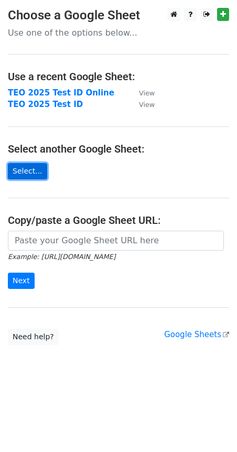
click at [35, 168] on link "Select..." at bounding box center [27, 171] width 39 height 16
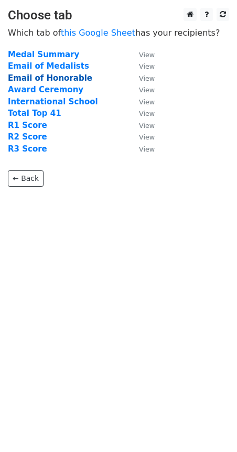
click at [53, 74] on strong "Email of Honorable" at bounding box center [50, 77] width 84 height 9
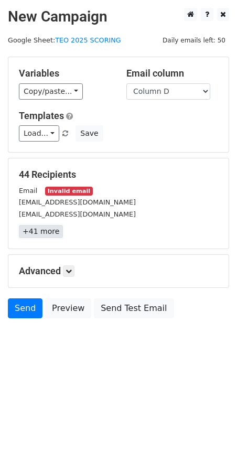
click at [42, 237] on link "+41 more" at bounding box center [41, 231] width 44 height 13
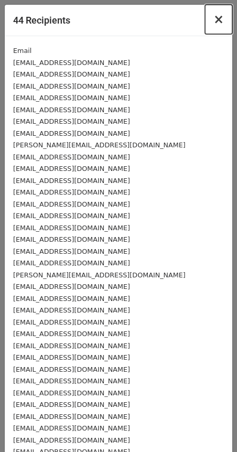
click at [213, 21] on span "×" at bounding box center [218, 19] width 10 height 15
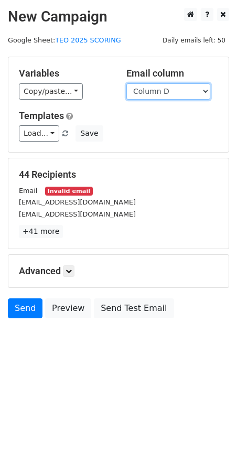
click at [164, 94] on select "Column A Column B Column C Column D Column E" at bounding box center [168, 91] width 84 height 16
click at [118, 109] on div "Variables Copy/paste... {{Column A}} {{Column B}} {{Column C}} {{Column D}} {{C…" at bounding box center [118, 104] width 220 height 95
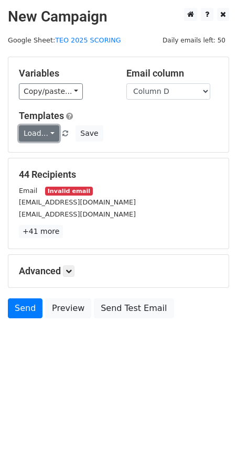
click at [41, 137] on link "Load..." at bounding box center [39, 133] width 40 height 16
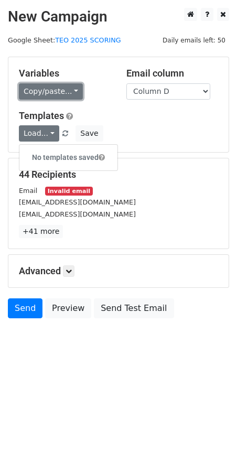
click at [62, 92] on link "Copy/paste..." at bounding box center [51, 91] width 64 height 16
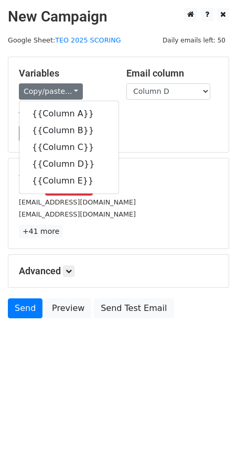
click at [157, 126] on div "Load... No templates saved Save" at bounding box center [118, 133] width 215 height 16
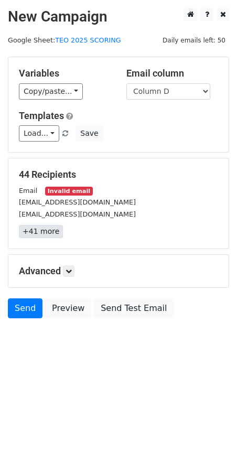
click at [34, 232] on link "+41 more" at bounding box center [41, 231] width 44 height 13
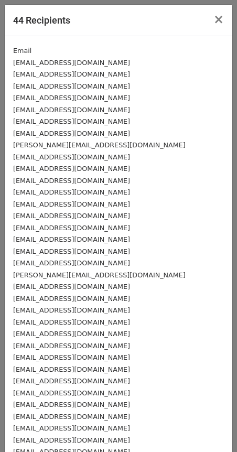
click at [25, 48] on small "Email" at bounding box center [22, 51] width 18 height 8
drag, startPoint x: 28, startPoint y: 50, endPoint x: 2, endPoint y: 47, distance: 27.0
click at [2, 47] on div "44 Recipients × Email ssaau92809@gmail.com phet.benchapol@gmail.com ku.arisa19@…" at bounding box center [118, 226] width 237 height 452
click at [213, 18] on span "×" at bounding box center [218, 19] width 10 height 15
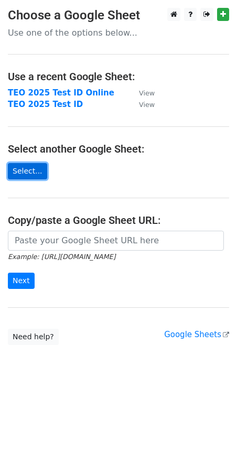
click at [26, 172] on link "Select..." at bounding box center [27, 171] width 39 height 16
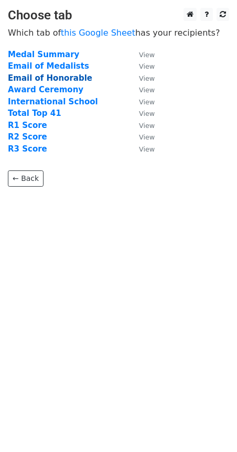
click at [22, 75] on strong "Email of Honorable" at bounding box center [50, 77] width 84 height 9
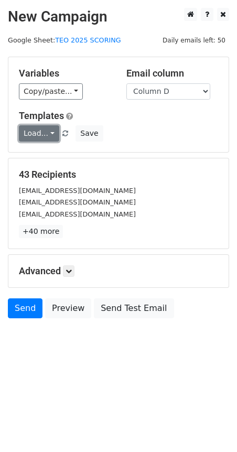
click at [50, 129] on link "Load..." at bounding box center [39, 133] width 40 height 16
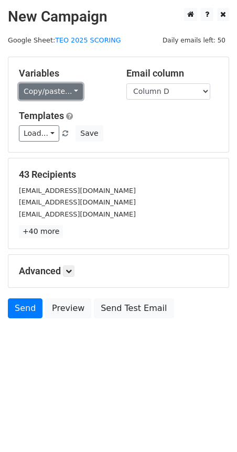
click at [61, 88] on link "Copy/paste..." at bounding box center [51, 91] width 64 height 16
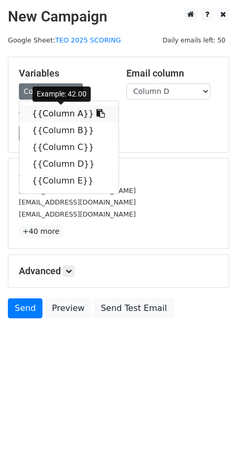
click at [96, 112] on icon at bounding box center [100, 113] width 8 height 8
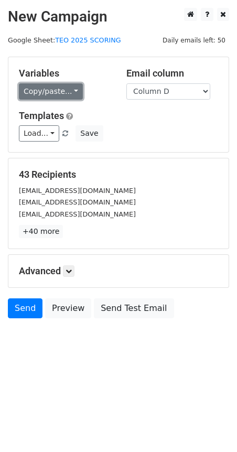
click at [67, 87] on link "Copy/paste..." at bounding box center [51, 91] width 64 height 16
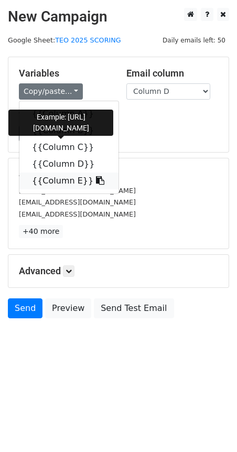
click at [96, 182] on icon at bounding box center [100, 180] width 8 height 8
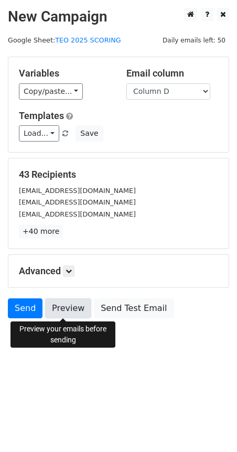
click at [65, 305] on link "Preview" at bounding box center [68, 308] width 46 height 20
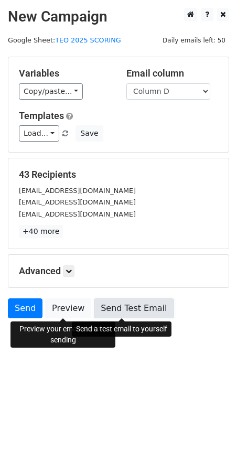
click at [118, 313] on link "Send Test Email" at bounding box center [134, 308] width 80 height 20
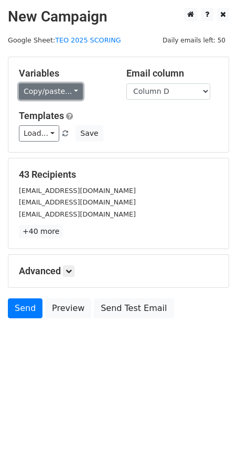
click at [68, 91] on link "Copy/paste..." at bounding box center [51, 91] width 64 height 16
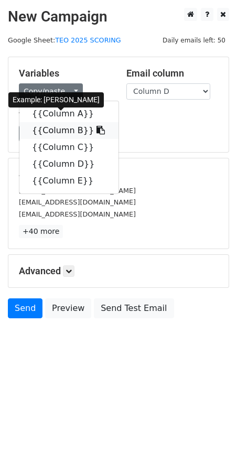
click at [96, 131] on icon at bounding box center [100, 130] width 8 height 8
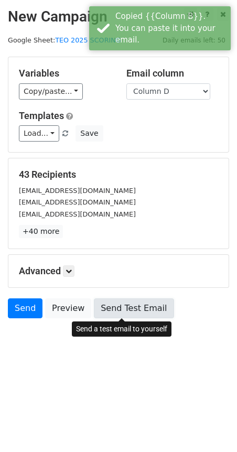
click at [112, 301] on link "Send Test Email" at bounding box center [134, 308] width 80 height 20
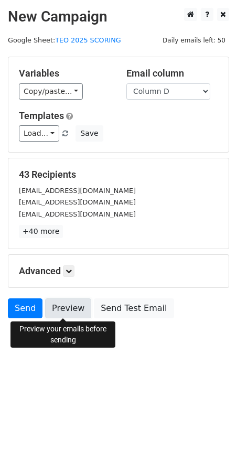
click at [76, 313] on link "Preview" at bounding box center [68, 308] width 46 height 20
click at [70, 303] on link "Preview" at bounding box center [68, 308] width 46 height 20
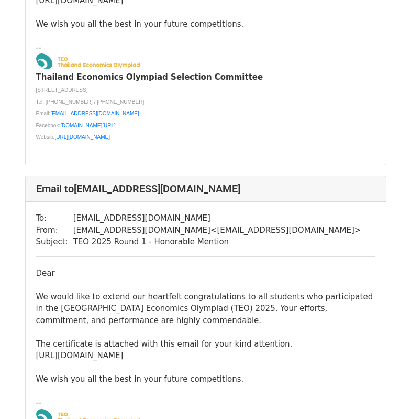
scroll to position [1781, 0]
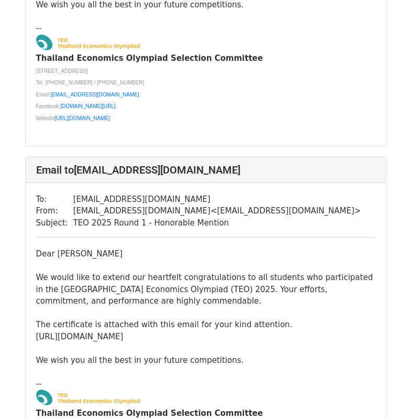
scroll to position [14275, 0]
